Goal: Navigation & Orientation: Find specific page/section

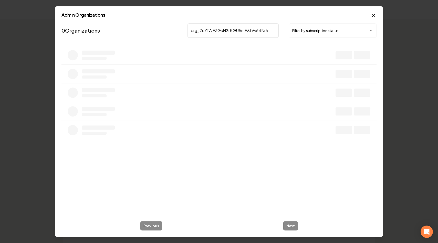
type input "org_2uY1WF3GsN2rRGU5mF8fVv64Nr6"
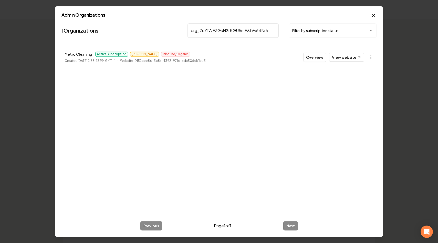
click at [266, 90] on div "1 Organizations org_2uY1WF3GsN2rRGU5mF8fVv64Nr6 Filter by subscription status M…" at bounding box center [219, 115] width 315 height 189
click at [316, 56] on button "Overview" at bounding box center [314, 57] width 23 height 9
click at [314, 57] on th "Actions" at bounding box center [335, 57] width 79 height 13
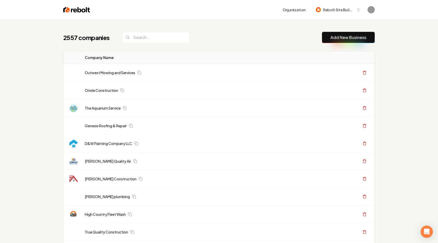
click at [276, 60] on th "Company Name" at bounding box center [188, 57] width 215 height 13
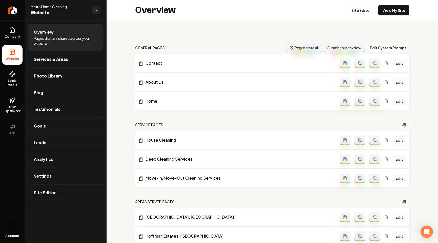
click at [240, 46] on nav "general pages Regenerate All Submit to IndexNow Edit System Prompt" at bounding box center [272, 47] width 274 height 9
